Goal: Task Accomplishment & Management: Use online tool/utility

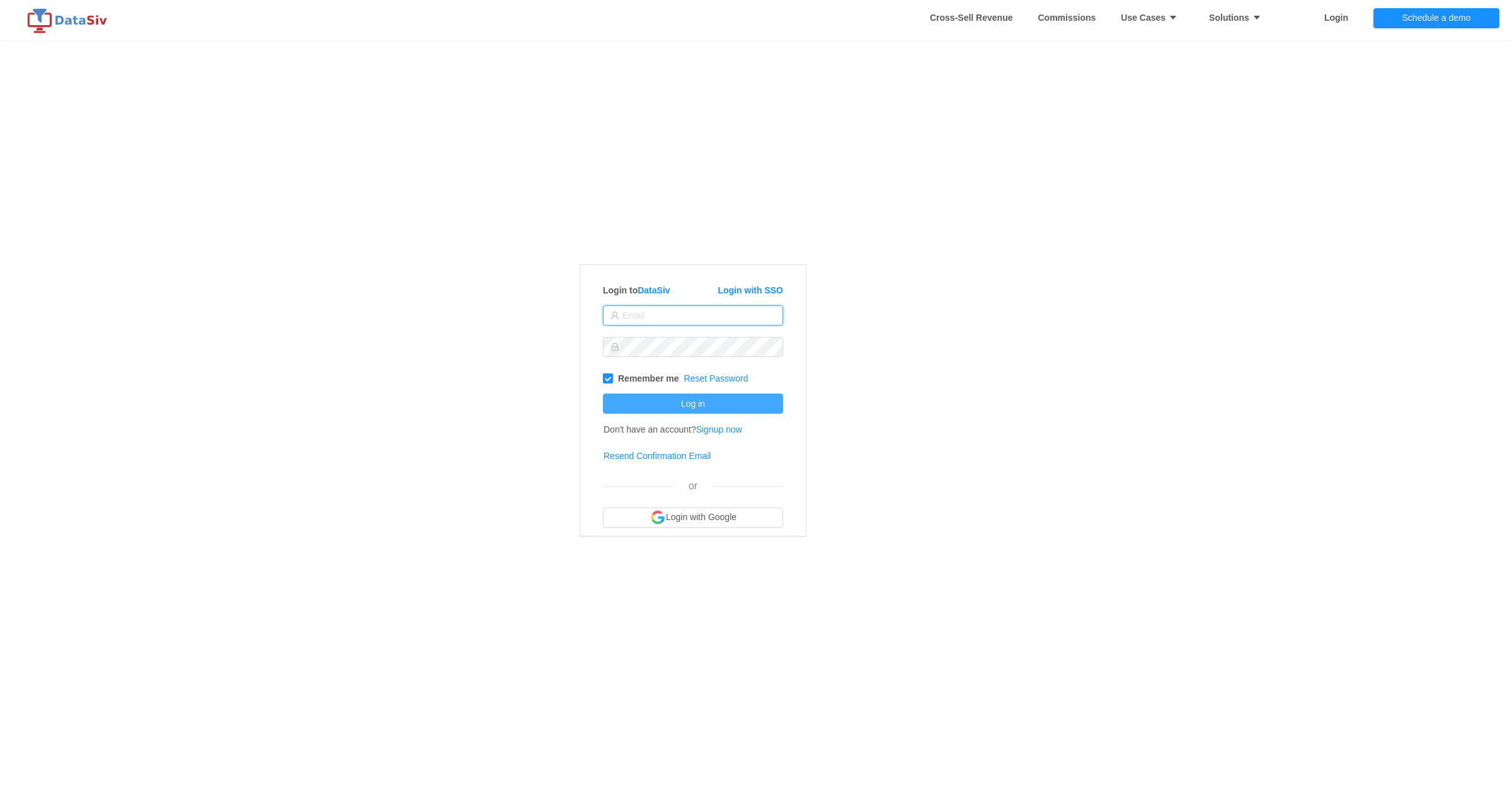
type input "[EMAIL_ADDRESS][DOMAIN_NAME]"
click at [713, 401] on button "Log in" at bounding box center [693, 404] width 180 height 20
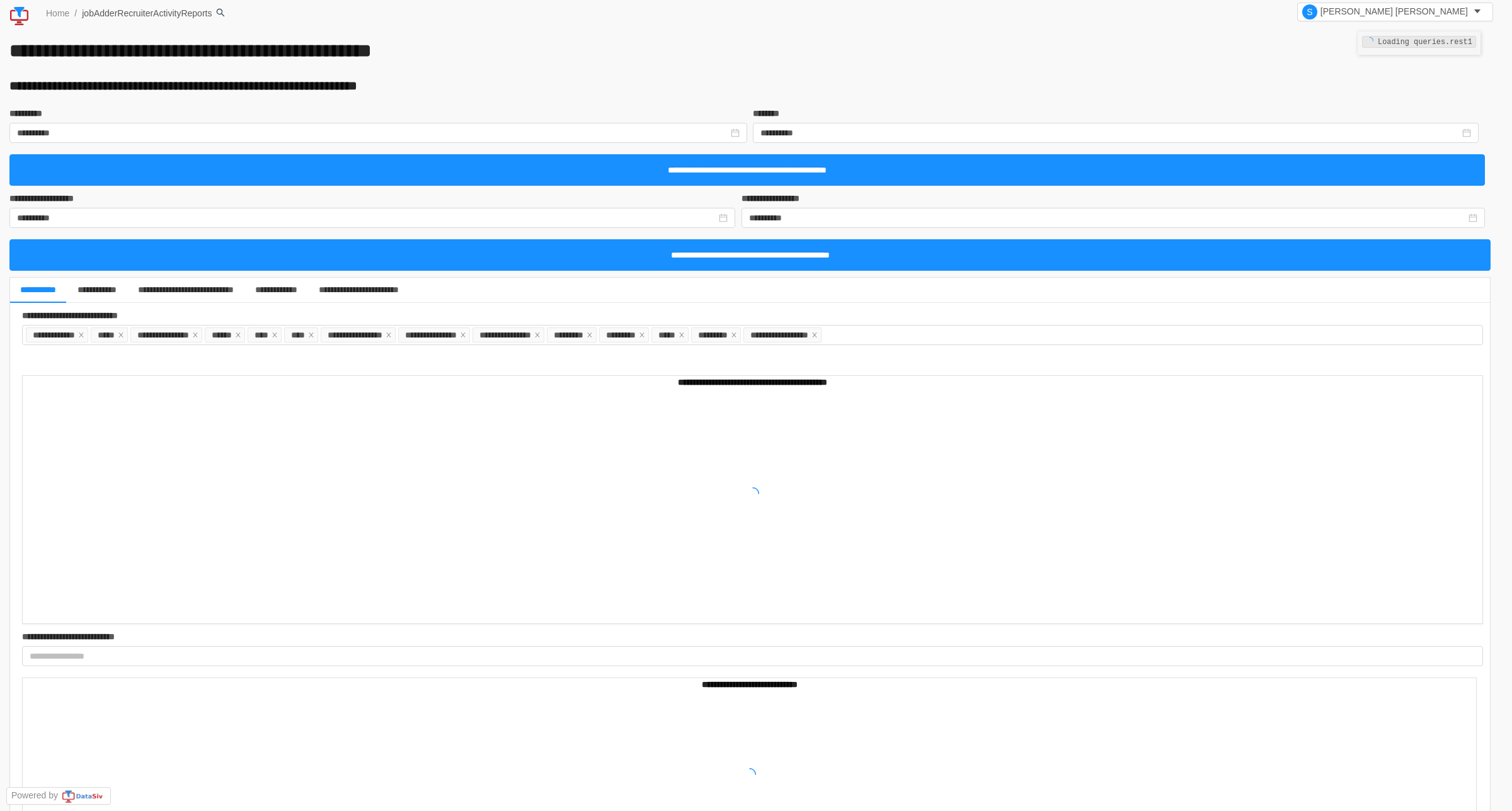
type input "**********"
